Goal: Information Seeking & Learning: Compare options

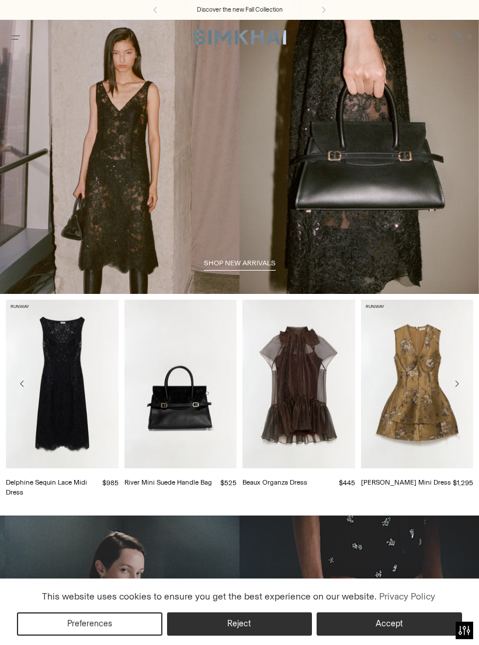
click at [25, 38] on span "Open menu modal" at bounding box center [15, 37] width 19 height 19
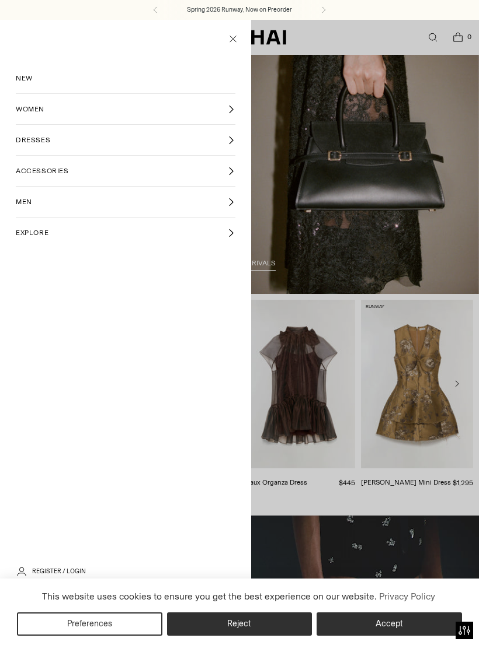
click at [42, 109] on span "WOMEN" at bounding box center [30, 109] width 29 height 11
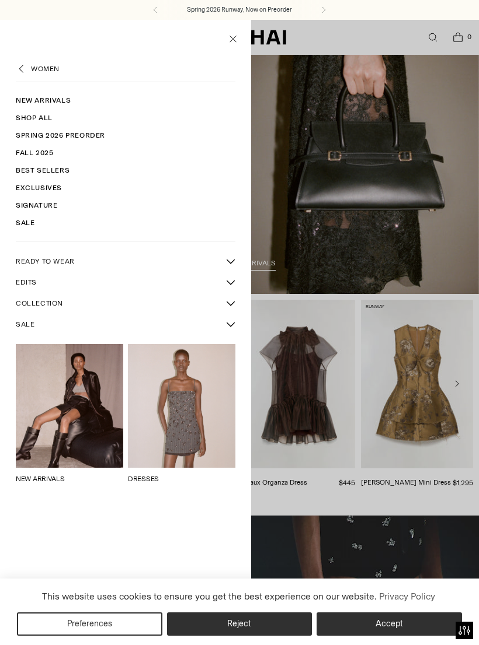
click at [47, 120] on link "Shop All" at bounding box center [125, 118] width 219 height 18
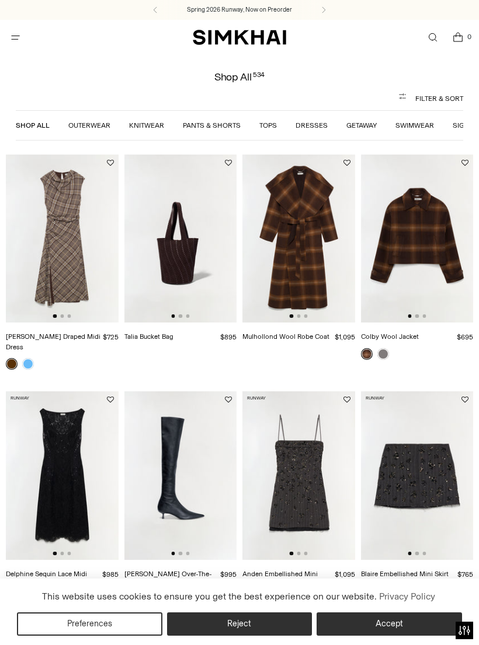
click at [77, 252] on img at bounding box center [62, 239] width 113 height 169
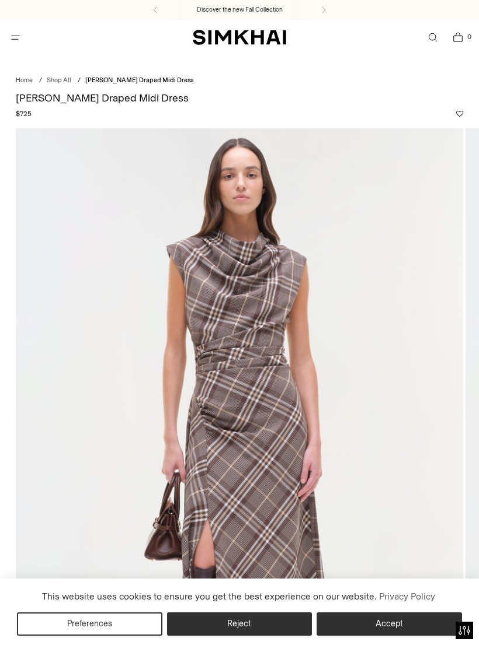
click at [389, 621] on button "Accept" at bounding box center [388, 624] width 145 height 23
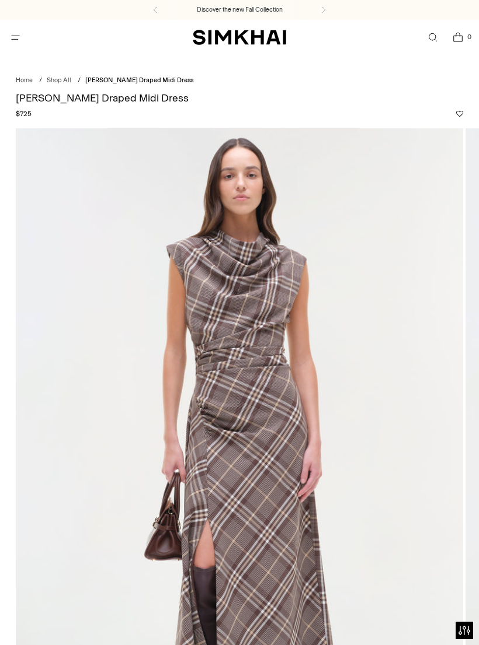
click at [17, 34] on icon "Open menu modal" at bounding box center [15, 37] width 12 height 9
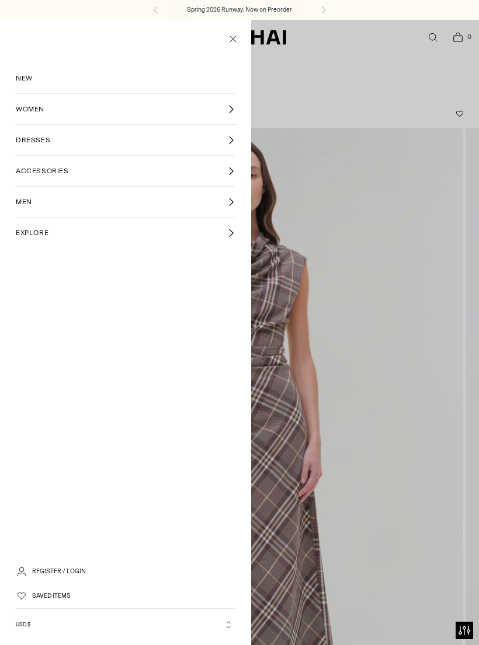
click at [62, 139] on link "DRESSES" at bounding box center [125, 140] width 219 height 30
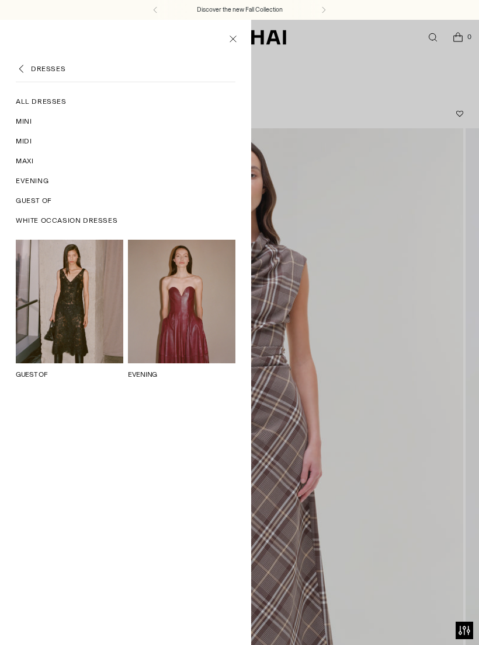
click at [55, 88] on ul "DRESSES All Dresses Mini Midi Maxi Evening Guest Of White Occasion Dresses GUES…" at bounding box center [125, 354] width 251 height 582
click at [52, 103] on span "All Dresses" at bounding box center [41, 101] width 51 height 11
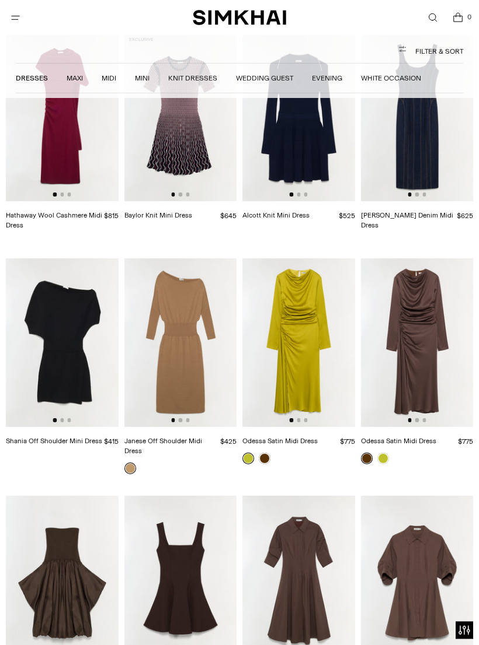
scroll to position [1757, 0]
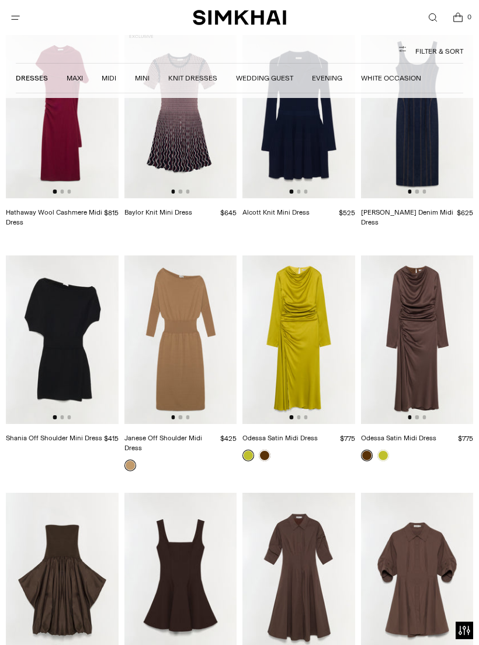
click at [441, 342] on img at bounding box center [417, 340] width 113 height 169
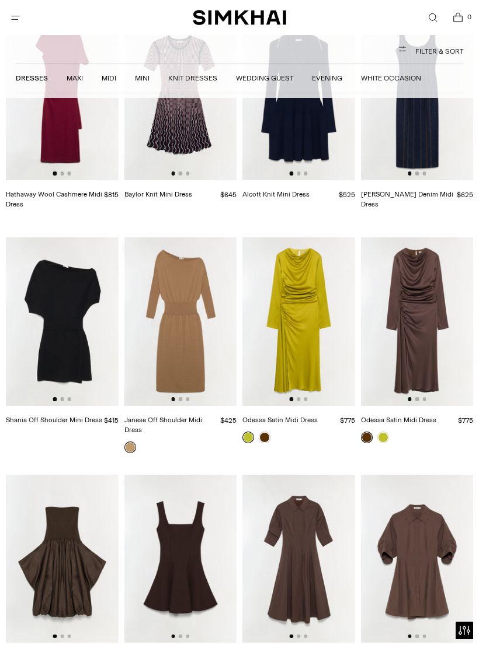
click at [209, 330] on img at bounding box center [180, 322] width 113 height 169
click at [76, 315] on img at bounding box center [62, 322] width 113 height 169
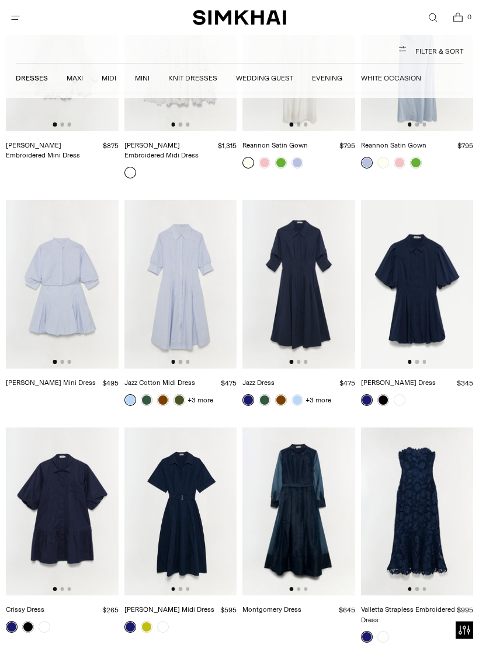
scroll to position [4420, 0]
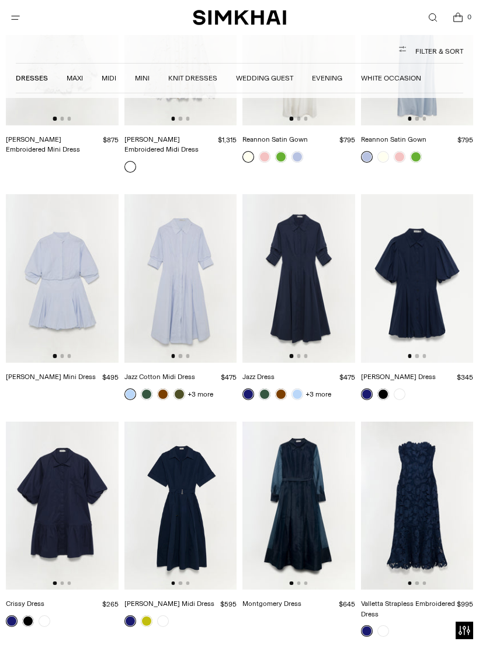
click at [84, 430] on img at bounding box center [62, 506] width 113 height 169
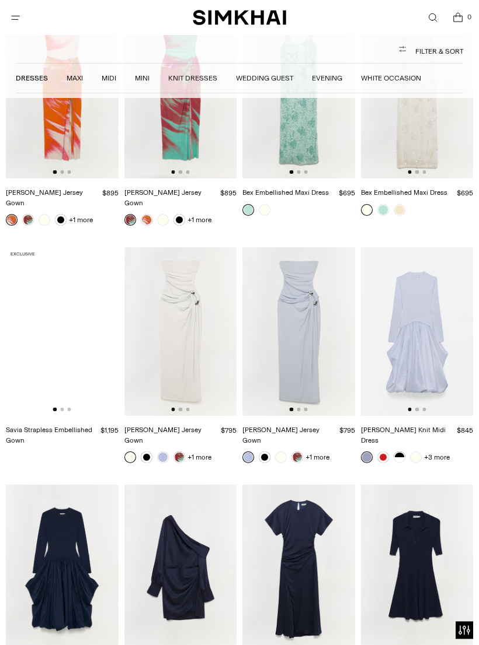
scroll to position [6938, 0]
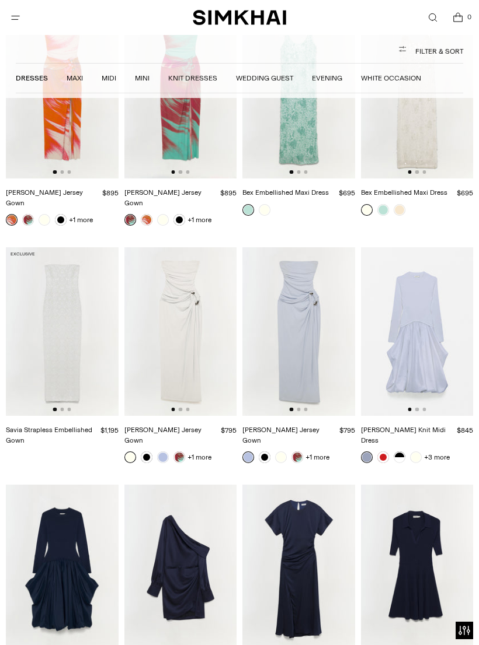
click at [218, 485] on img at bounding box center [180, 569] width 113 height 169
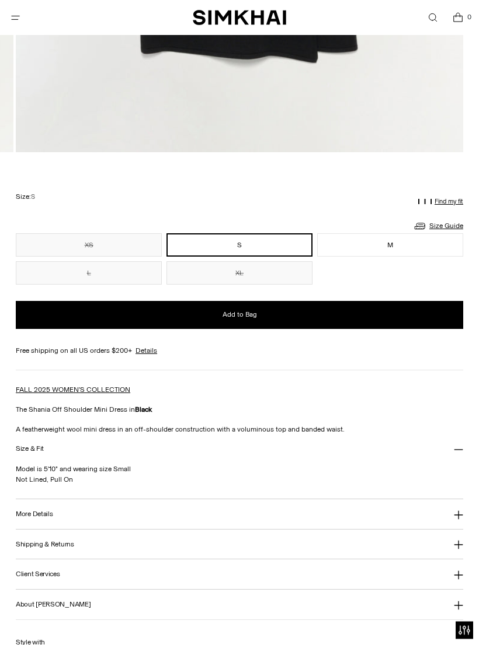
scroll to position [647, 0]
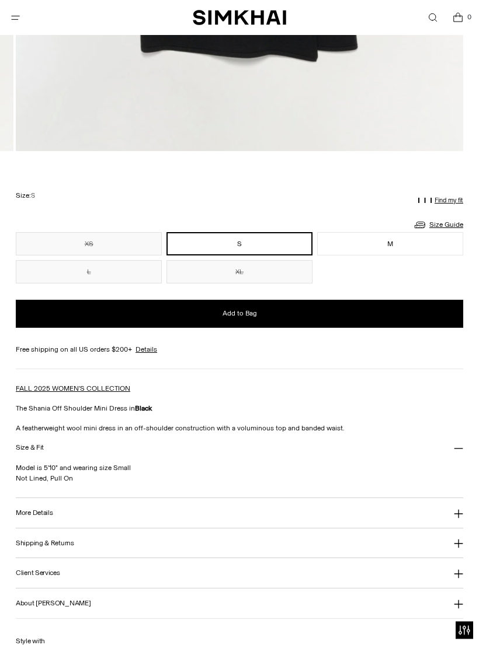
click at [453, 505] on button "More Details" at bounding box center [239, 514] width 447 height 30
click at [456, 449] on icon at bounding box center [458, 449] width 9 height 0
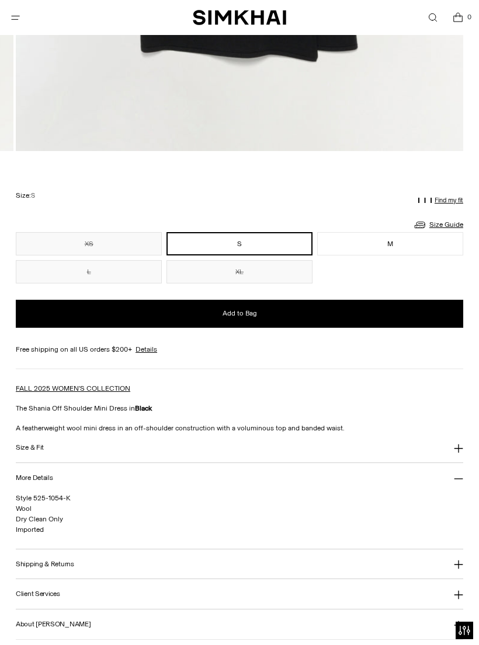
click at [456, 453] on icon at bounding box center [457, 448] width 9 height 9
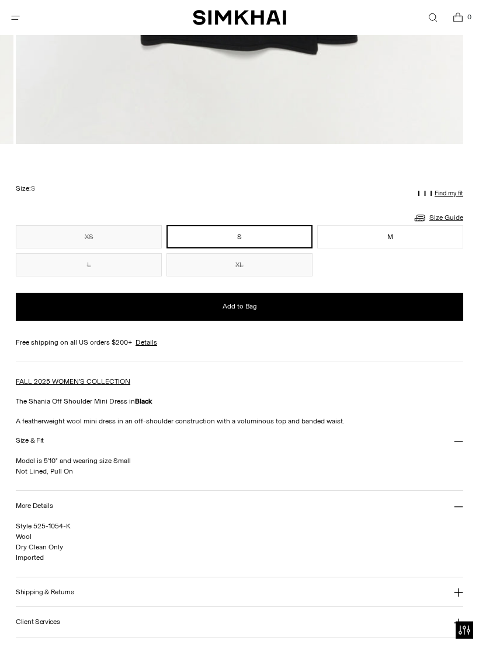
scroll to position [655, 0]
click at [459, 216] on link "Size Guide" at bounding box center [438, 218] width 50 height 15
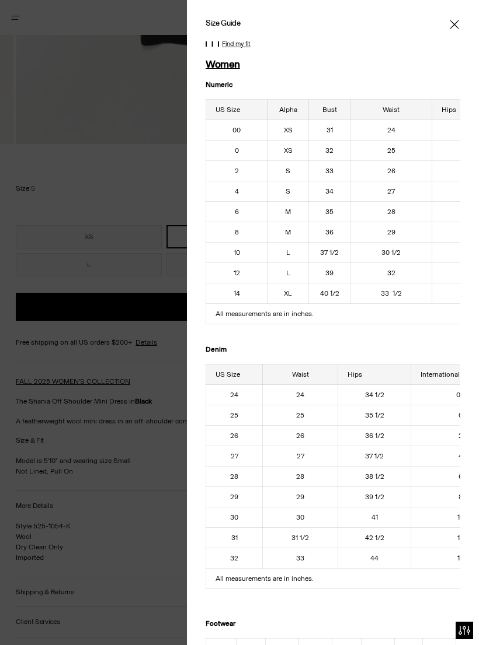
click at [458, 20] on icon "Close" at bounding box center [453, 25] width 9 height 12
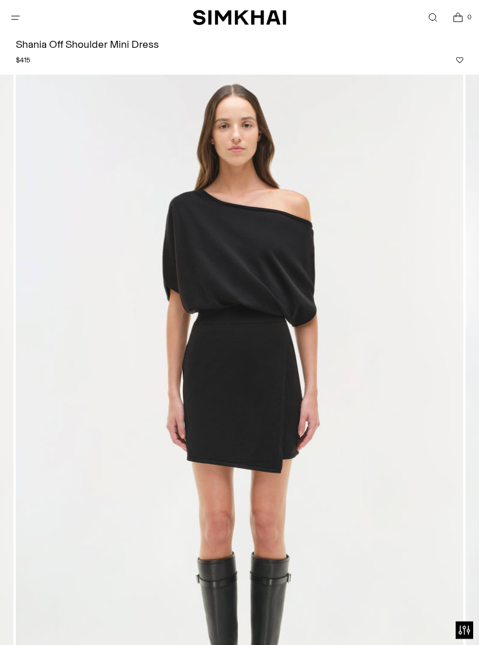
scroll to position [72, 0]
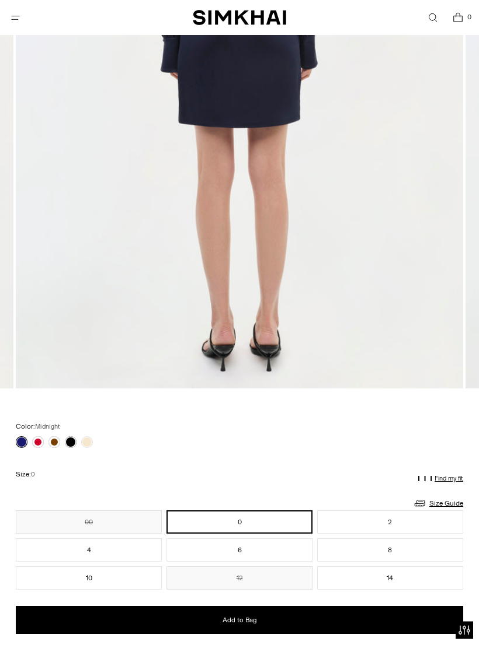
scroll to position [425, 0]
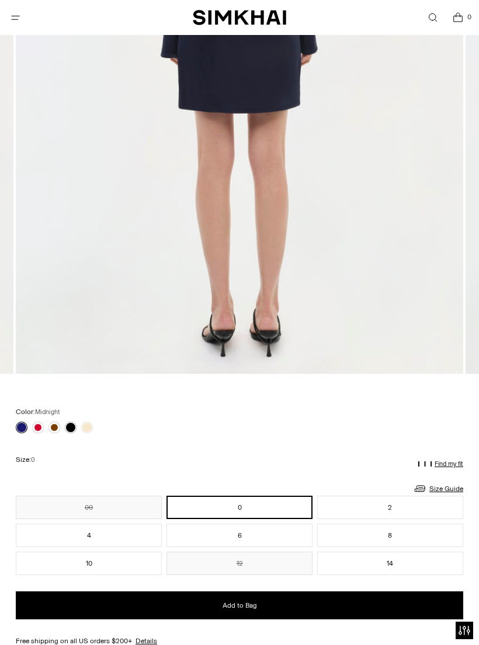
click at [75, 424] on link at bounding box center [71, 428] width 12 height 12
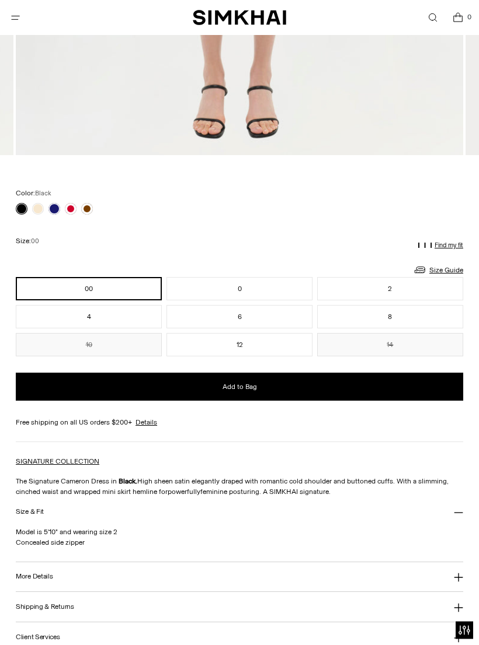
scroll to position [644, 0]
click at [453, 574] on button "More Details" at bounding box center [239, 578] width 447 height 30
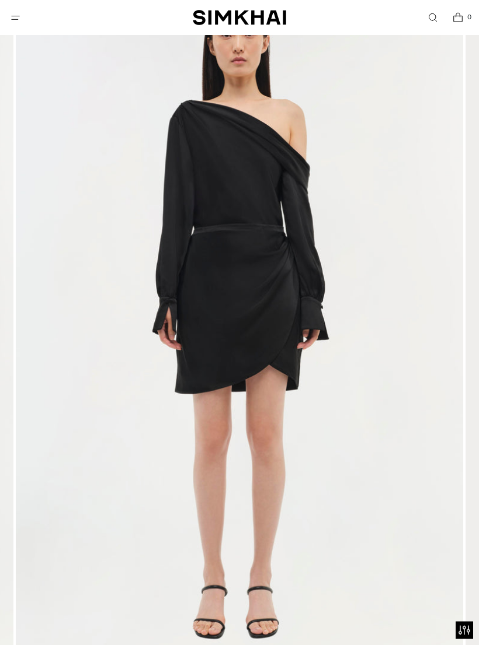
scroll to position [98, 0]
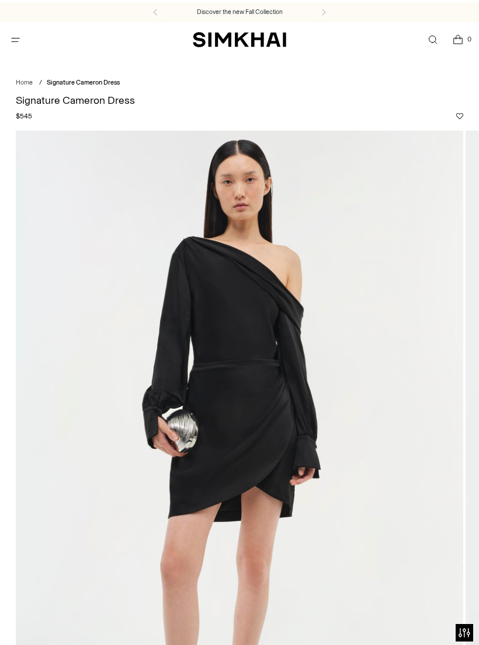
scroll to position [-1, 0]
